Goal: Task Accomplishment & Management: Complete application form

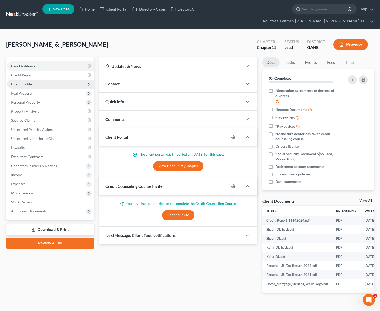
click at [28, 82] on span "Client Profile" at bounding box center [21, 84] width 21 height 4
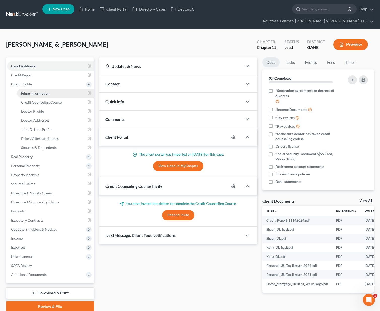
click at [34, 91] on span "Filing Information" at bounding box center [35, 93] width 28 height 4
select select "0"
select select "3"
select select "1"
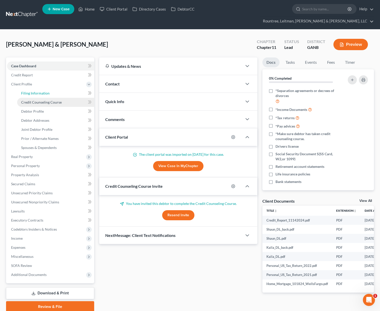
select select "10"
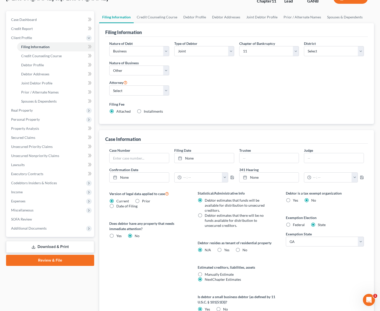
scroll to position [31, 0]
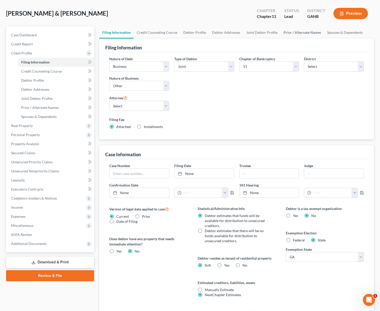
click at [301, 26] on link "Prior / Alternate Names" at bounding box center [303, 32] width 44 height 12
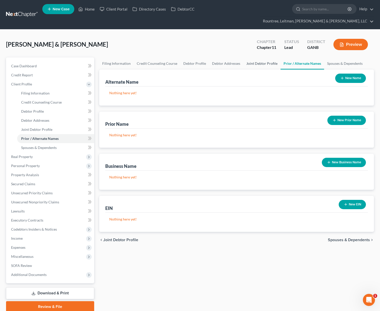
click at [249, 57] on link "Joint Debtor Profile" at bounding box center [261, 63] width 37 height 12
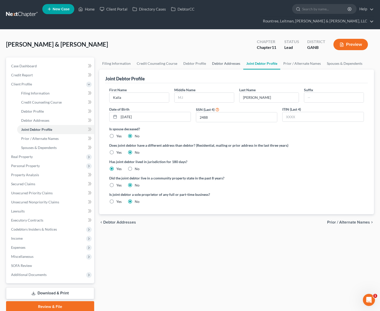
click at [229, 57] on link "Debtor Addresses" at bounding box center [226, 63] width 34 height 12
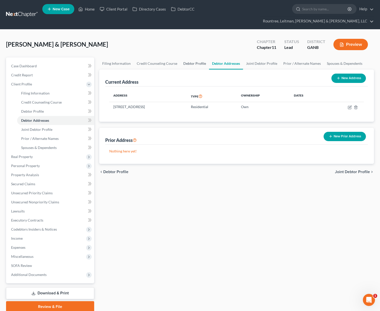
click at [184, 57] on link "Debtor Profile" at bounding box center [194, 63] width 29 height 12
select select "1"
select select "4"
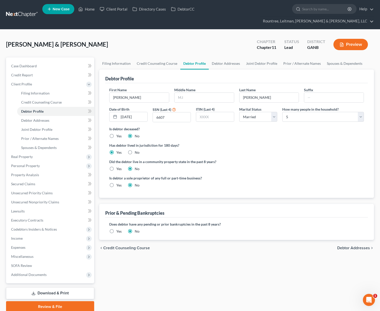
click at [350, 39] on button "Preview" at bounding box center [351, 44] width 35 height 11
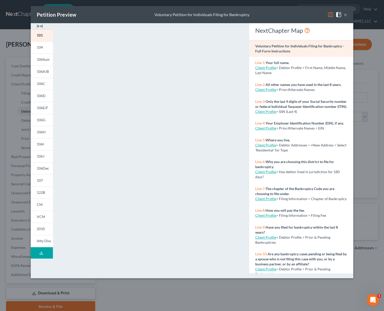
click at [345, 16] on button "×" at bounding box center [346, 15] width 4 height 6
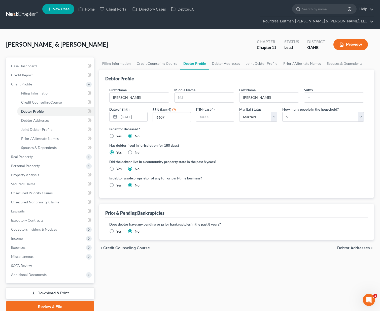
click at [116, 229] on label "Yes" at bounding box center [118, 231] width 5 height 5
click at [118, 229] on input "Yes" at bounding box center [119, 230] width 3 height 3
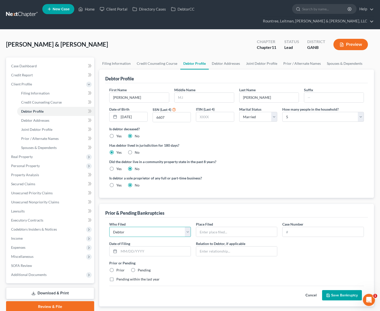
click at [135, 227] on select "Debtor Other" at bounding box center [150, 232] width 82 height 10
click at [121, 208] on div "Prior & Pending Bankruptcies" at bounding box center [236, 211] width 263 height 14
click at [137, 227] on select "Debtor Other" at bounding box center [150, 232] width 82 height 10
select select "other"
click at [109, 227] on select "Debtor Other" at bounding box center [150, 232] width 82 height 10
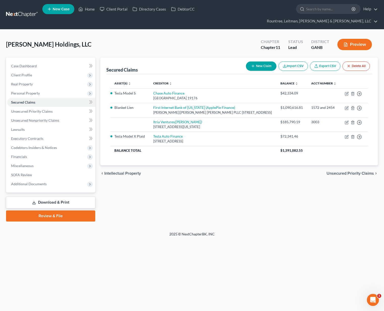
click at [24, 13] on link at bounding box center [22, 14] width 32 height 9
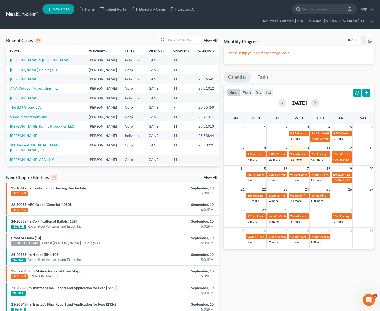
click at [36, 58] on link "[PERSON_NAME] & [PERSON_NAME]" at bounding box center [40, 60] width 60 height 4
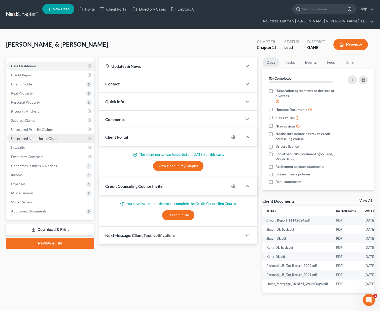
click at [42, 136] on span "Unsecured Nonpriority Claims" at bounding box center [35, 138] width 48 height 4
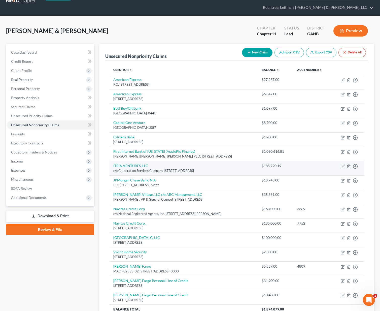
scroll to position [48, 0]
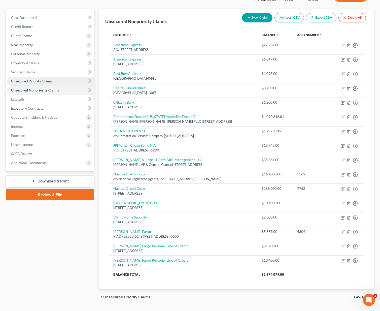
click at [35, 79] on span "Unsecured Priority Claims" at bounding box center [32, 81] width 42 height 4
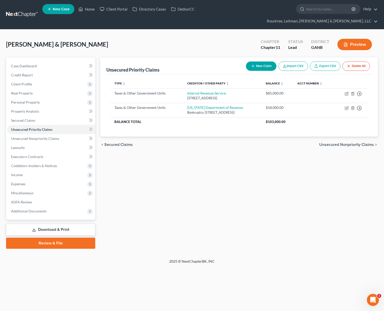
click at [38, 143] on li "Lawsuits" at bounding box center [51, 147] width 88 height 9
click at [37, 134] on link "Unsecured Nonpriority Claims" at bounding box center [51, 138] width 88 height 9
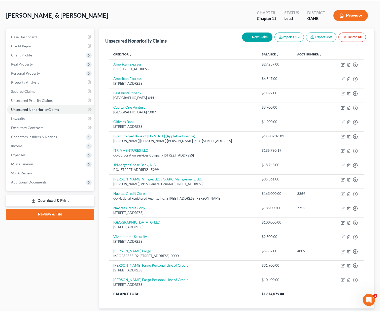
scroll to position [28, 0]
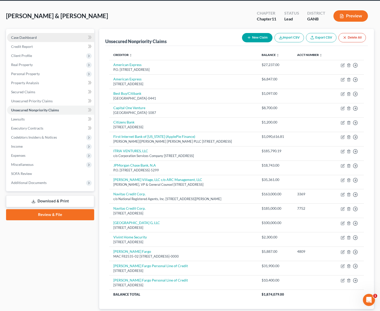
click at [26, 35] on span "Case Dashboard" at bounding box center [24, 37] width 26 height 4
